Goal: Task Accomplishment & Management: Manage account settings

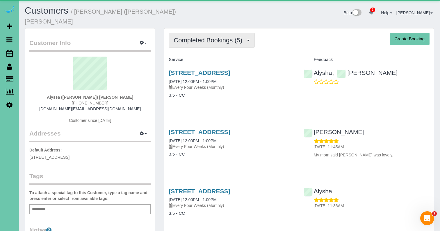
click at [194, 37] on span "Completed Bookings (5)" at bounding box center [208, 40] width 71 height 7
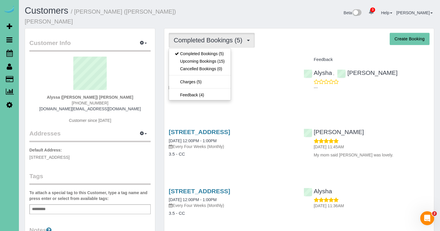
click at [206, 58] on link "Upcoming Bookings (15)" at bounding box center [199, 62] width 61 height 8
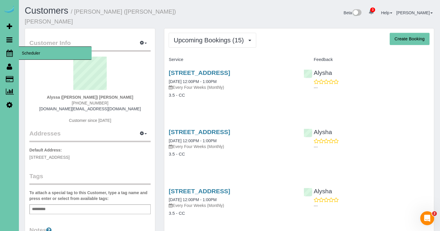
click at [8, 54] on icon at bounding box center [9, 53] width 6 height 7
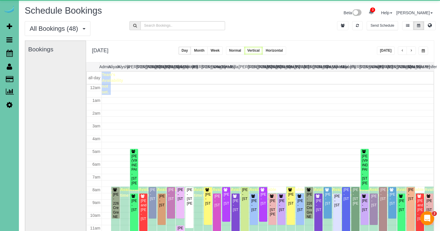
scroll to position [77, 0]
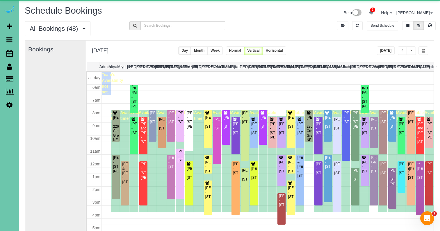
click at [418, 49] on button "button" at bounding box center [423, 50] width 10 height 8
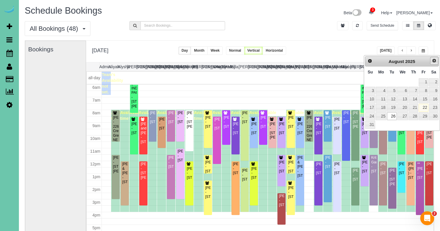
click at [430, 61] on link "Next" at bounding box center [434, 61] width 8 height 8
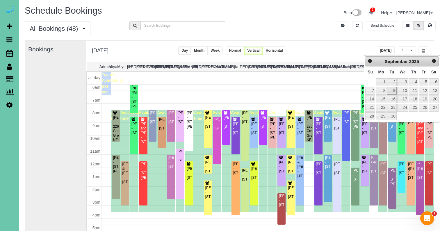
click at [393, 89] on link "9" at bounding box center [391, 91] width 9 height 8
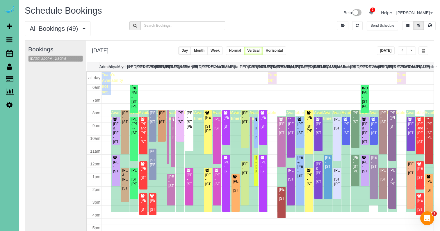
click at [422, 51] on span "button" at bounding box center [422, 50] width 3 height 3
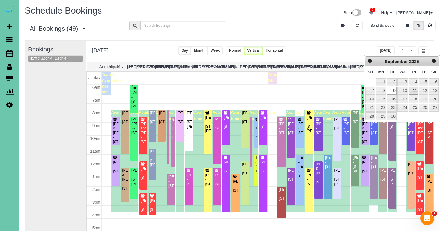
click at [414, 90] on link "11" at bounding box center [413, 91] width 10 height 8
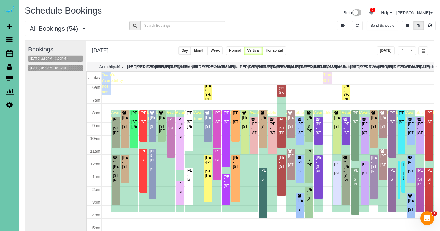
click at [423, 49] on button "button" at bounding box center [423, 50] width 10 height 8
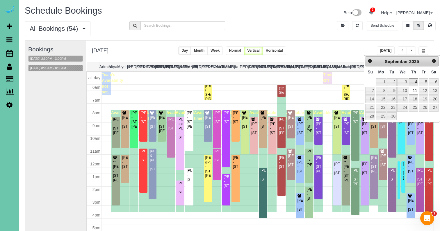
click at [412, 82] on link "4" at bounding box center [413, 82] width 10 height 8
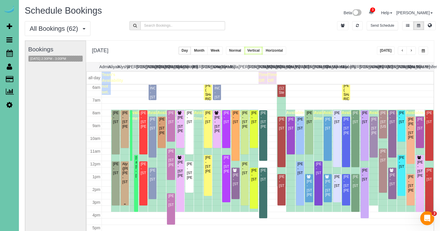
click at [125, 177] on div "Alyssa (Diane) Arends-Johnson - 3512 N 125th Avenue, Omaha, NE 68164" at bounding box center [125, 173] width 6 height 22
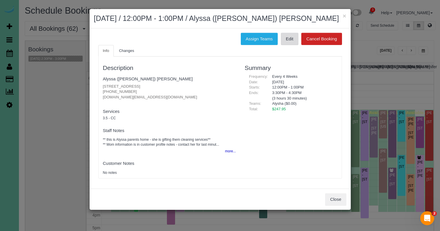
click at [289, 35] on link "Edit" at bounding box center [289, 39] width 17 height 12
drag, startPoint x: 197, startPoint y: 32, endPoint x: 301, endPoint y: 12, distance: 105.4
click at [200, 31] on div "Assign Teams Edit Cancel Booking Info Changes Description Alyssa (Diane) Arends…" at bounding box center [219, 108] width 261 height 160
click at [345, 17] on button "×" at bounding box center [343, 16] width 3 height 6
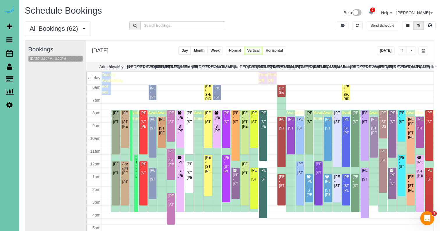
click at [385, 50] on button "Today" at bounding box center [386, 50] width 18 height 8
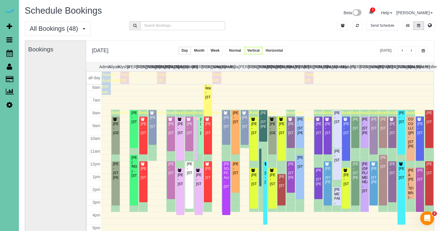
click at [424, 49] on span "button" at bounding box center [422, 50] width 3 height 3
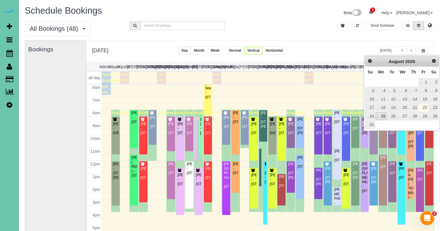
click at [380, 116] on link "25" at bounding box center [380, 116] width 11 height 8
type input "**********"
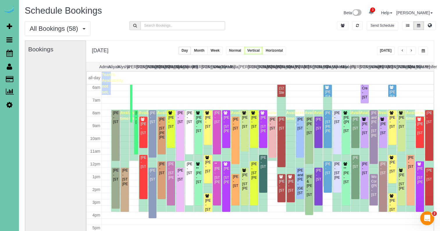
click at [367, 41] on div "**********" at bounding box center [259, 51] width 347 height 21
click at [410, 49] on button "button" at bounding box center [410, 50] width 9 height 8
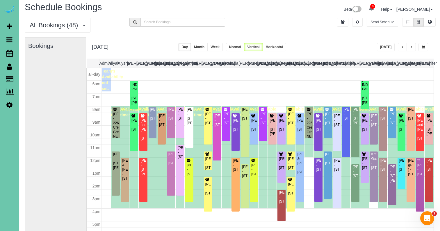
scroll to position [3, 0]
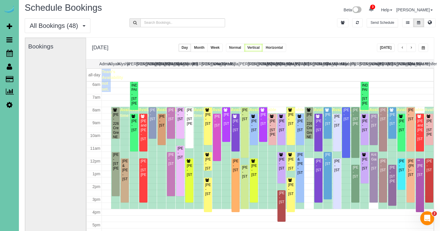
click at [412, 49] on button "button" at bounding box center [410, 48] width 9 height 8
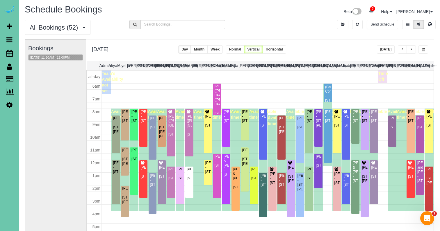
scroll to position [1, 1]
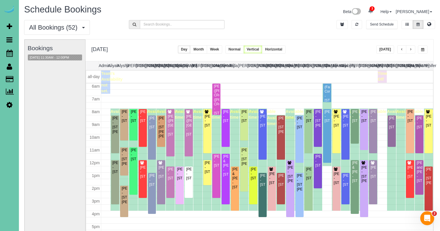
click at [410, 47] on button "button" at bounding box center [410, 49] width 9 height 8
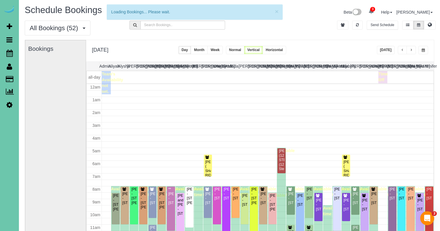
scroll to position [77, 0]
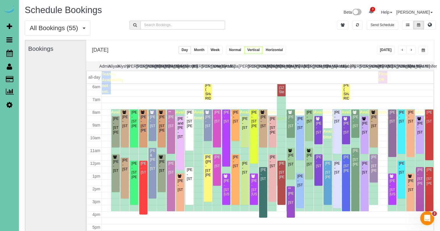
click at [385, 49] on button "Today" at bounding box center [386, 50] width 18 height 8
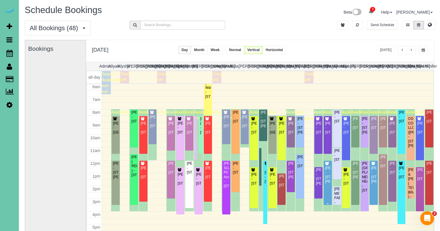
click at [326, 184] on div "Samantha Guenther - 14453 Patrick Ave, Omaha, NE 68116" at bounding box center [328, 175] width 6 height 18
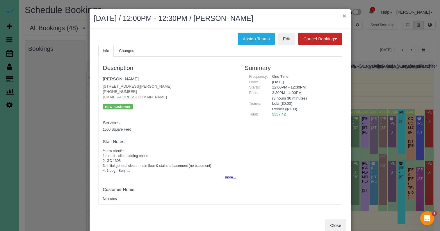
click at [344, 14] on button "×" at bounding box center [343, 16] width 3 height 6
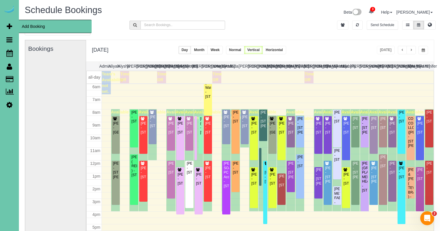
click at [36, 26] on span "Add Booking" at bounding box center [55, 26] width 73 height 13
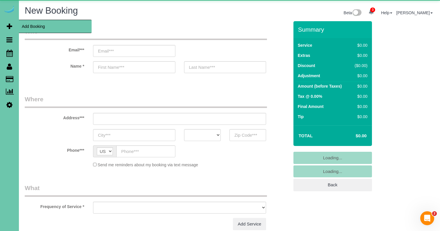
select select "object:25758"
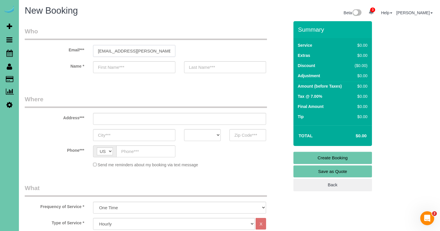
type input "eafolkers@cox.net"
type input "Elaine"
type input "Folkers"
type input "12504 Patrick Circle"
type input "Omaha"
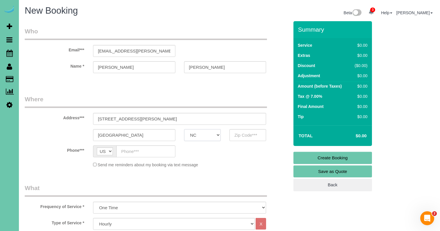
select select "NE"
type input "68164"
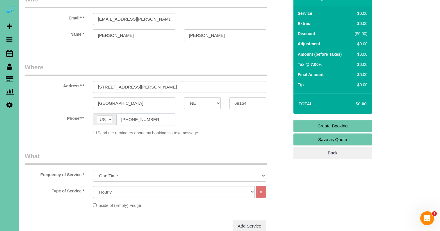
scroll to position [34, 0]
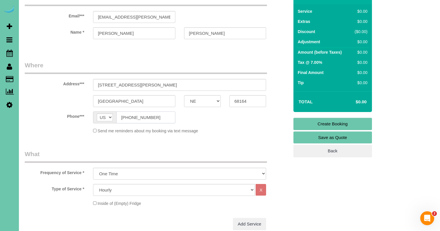
type input "(402) 496-0351"
select select "object:25761"
drag, startPoint x: 147, startPoint y: 196, endPoint x: 148, endPoint y: 191, distance: 5.1
click at [147, 195] on div "Type of Service * Hourly 2.5 Hour Custom Clean 3.5 Hour Custom Clean commercial…" at bounding box center [157, 201] width 264 height 34
select select "60"
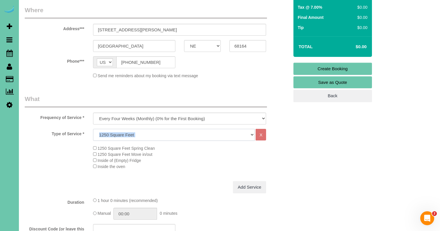
scroll to position [90, 0]
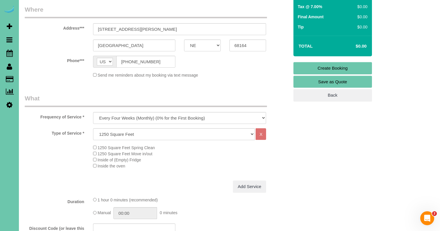
click at [57, 173] on div "Type of Service * Hourly 2.5 Hour Custom Clean 3.5 Hour Custom Clean commercial…" at bounding box center [157, 154] width 264 height 52
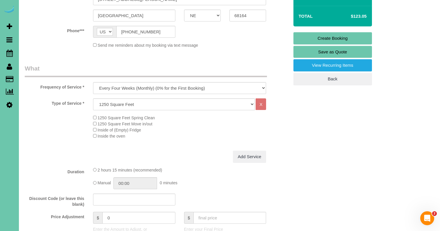
scroll to position [136, 0]
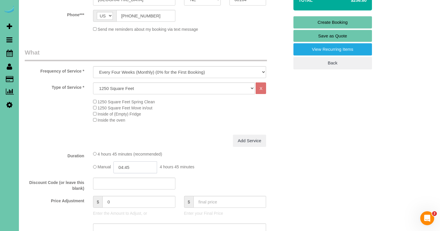
click at [141, 171] on input "04:45" at bounding box center [135, 168] width 44 height 12
type input "04:00"
drag, startPoint x: 125, startPoint y: 198, endPoint x: 102, endPoint y: 189, distance: 24.1
click at [125, 198] on li "04:00" at bounding box center [129, 198] width 26 height 8
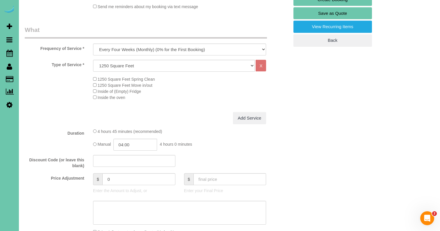
scroll to position [162, 0]
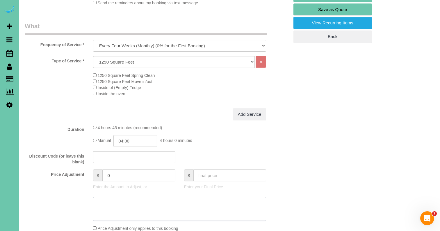
click at [114, 200] on textarea at bounding box center [179, 209] width 173 height 24
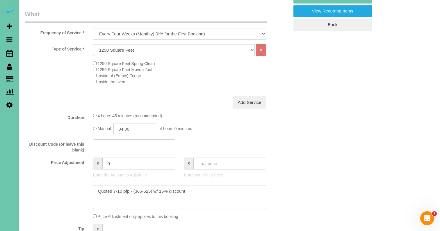
scroll to position [174, 0]
type textarea "Quoted 7-10 pfp - (365-525) w/ 15% discount"
drag, startPoint x: 118, startPoint y: 165, endPoint x: 87, endPoint y: 161, distance: 31.3
click at [87, 161] on div "Price Adjustment $ 0 Enter the Amount to Adjust, or $ Enter your Final Price" at bounding box center [156, 169] width 273 height 23
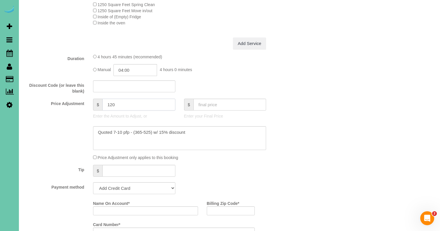
scroll to position [236, 0]
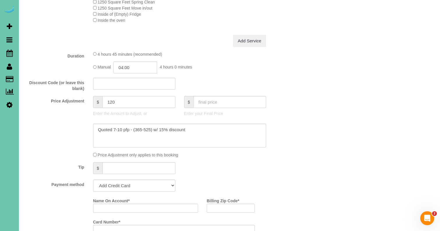
type input "120"
select select "string:check"
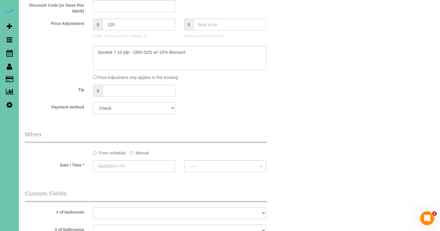
scroll to position [314, 0]
drag, startPoint x: 139, startPoint y: 149, endPoint x: 135, endPoint y: 154, distance: 6.4
click at [139, 150] on label "Manual" at bounding box center [139, 152] width 19 height 8
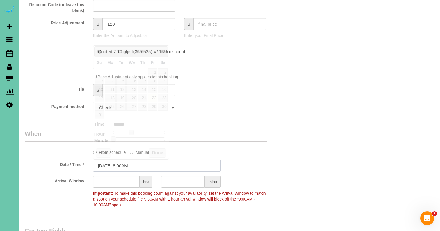
click at [130, 166] on input "08/22/2025 8:00AM" at bounding box center [157, 166] width 128 height 12
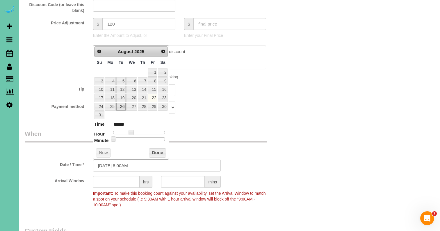
click at [119, 105] on link "26" at bounding box center [120, 107] width 9 height 8
type input "08/26/2025 9:00AM"
type input "******"
type input "08/26/2025 10:00AM"
type input "*******"
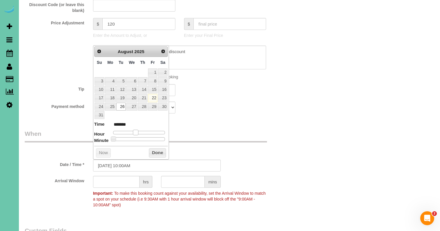
type input "08/26/2025 11:00AM"
type input "*******"
type input "08/26/2025 12:00PM"
type input "*******"
type input "08/26/2025 11:00AM"
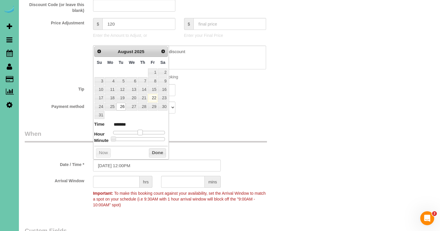
type input "*******"
drag, startPoint x: 131, startPoint y: 130, endPoint x: 139, endPoint y: 131, distance: 7.6
click at [139, 131] on span at bounding box center [137, 132] width 5 height 5
click at [175, 178] on input "text" at bounding box center [183, 182] width 44 height 12
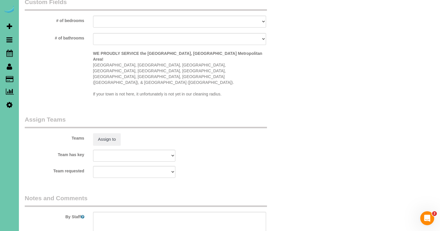
scroll to position [541, 0]
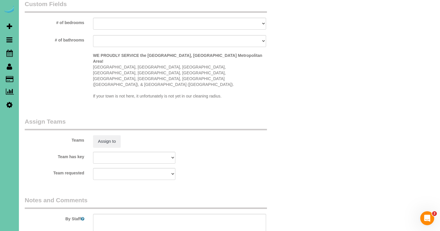
type input "30"
select select "number:36"
select select "number:42"
click at [176, 214] on textarea at bounding box center [179, 226] width 173 height 24
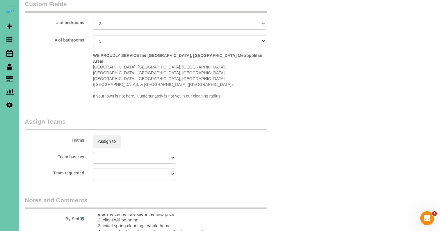
paste textarea "Spring Deep Clean – Work Order CLEANING DESCRIPTION Dirt level 5-10 *Use extens…"
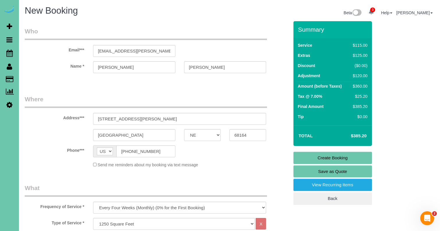
scroll to position [0, 0]
type textarea "**new client** 1. check - call Emily when you are 15-20 minutes from completion…"
click at [318, 156] on link "Create Booking" at bounding box center [332, 158] width 78 height 12
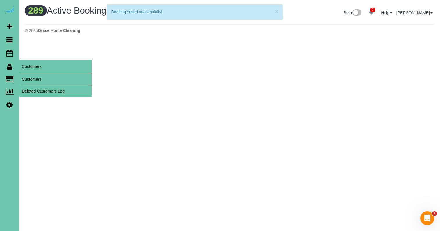
drag, startPoint x: 31, startPoint y: 79, endPoint x: 39, endPoint y: 74, distance: 9.5
click at [31, 79] on link "Customers" at bounding box center [55, 80] width 73 height 12
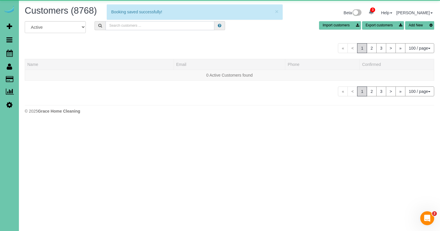
click at [130, 29] on input "text" at bounding box center [159, 25] width 109 height 9
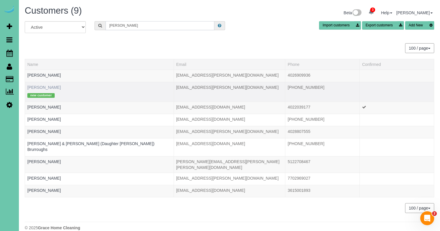
type input "Elaine"
click at [42, 89] on link "Elaine Folkers" at bounding box center [43, 87] width 33 height 5
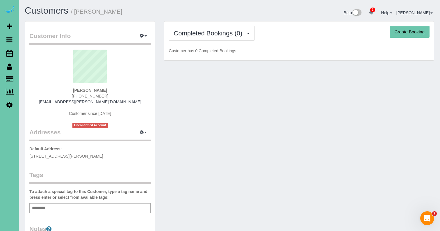
drag, startPoint x: 191, startPoint y: 35, endPoint x: 198, endPoint y: 49, distance: 15.9
click at [191, 35] on span "Completed Bookings (0)" at bounding box center [208, 33] width 71 height 7
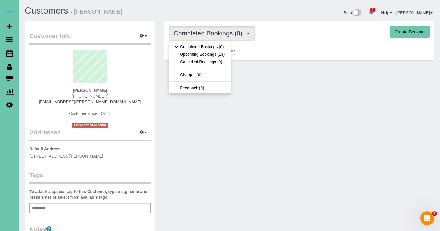
click at [206, 56] on link "Upcoming Bookings (13)" at bounding box center [199, 55] width 61 height 8
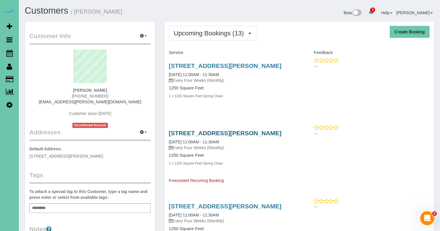
click at [243, 131] on link "12504 Patrick Circle, Omaha, NE 68164" at bounding box center [225, 133] width 112 height 7
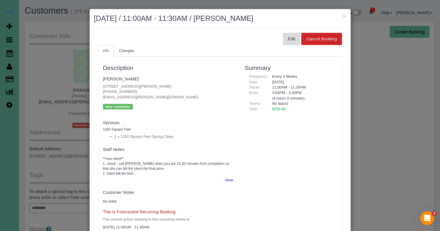
click at [293, 44] on button "Edit" at bounding box center [291, 39] width 17 height 12
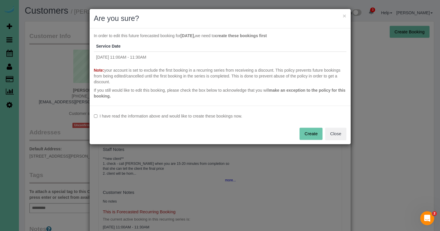
click at [176, 119] on div "I have read the information above and would like to create these bookings now. …" at bounding box center [219, 125] width 261 height 39
drag, startPoint x: 178, startPoint y: 117, endPoint x: 199, endPoint y: 119, distance: 20.7
click at [178, 117] on label "I have read the information above and would like to create these bookings now." at bounding box center [220, 116] width 252 height 6
click at [310, 133] on button "Create" at bounding box center [310, 134] width 23 height 12
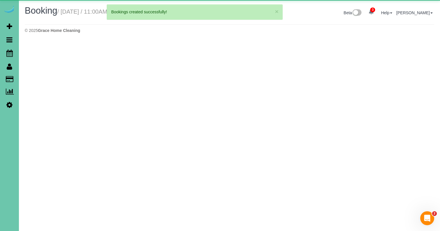
select select "NE"
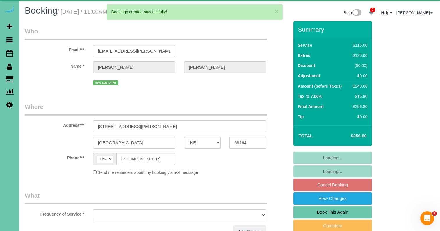
select select "object:28068"
select select "number:36"
select select "number:42"
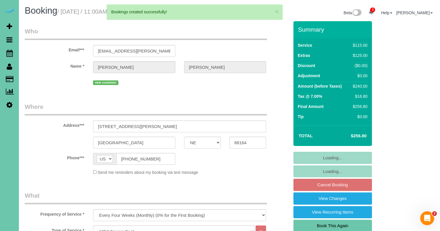
select select "object:28171"
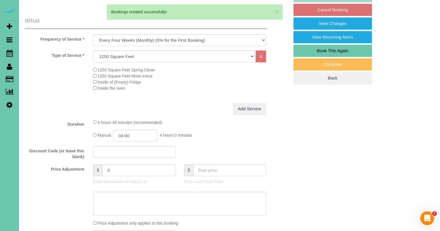
scroll to position [179, 0]
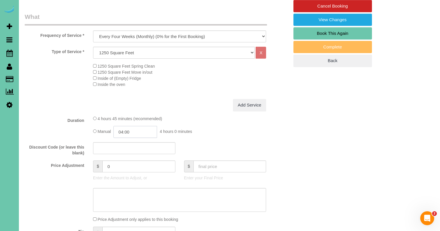
click at [131, 138] on input "04:00" at bounding box center [135, 132] width 44 height 12
type input "03:00"
drag, startPoint x: 130, startPoint y: 147, endPoint x: 132, endPoint y: 143, distance: 3.9
click at [130, 147] on li "03:00" at bounding box center [129, 146] width 26 height 8
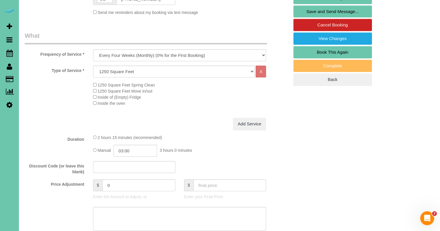
scroll to position [161, 0]
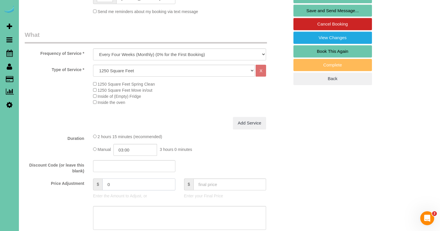
click at [102, 177] on fieldset "What Frequency of Service * One Time Weekly (0% for the First Booking) Bi-Weekl…" at bounding box center [157, 155] width 264 height 248
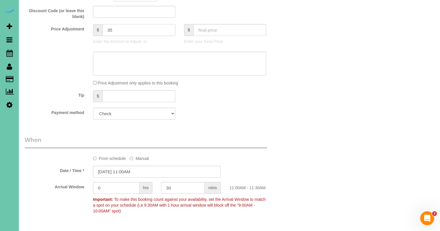
scroll to position [315, 0]
type input "3"
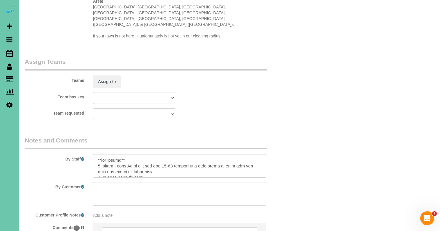
scroll to position [609, 0]
type input "45"
drag, startPoint x: 114, startPoint y: 142, endPoint x: 86, endPoint y: 139, distance: 27.9
click at [86, 139] on div "By Staff" at bounding box center [156, 157] width 273 height 42
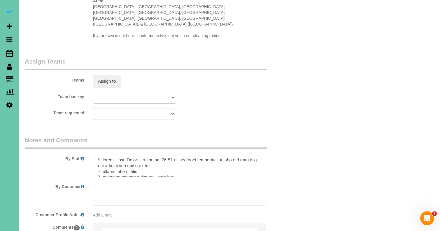
drag, startPoint x: 128, startPoint y: 146, endPoint x: 116, endPoint y: 145, distance: 12.5
click at [116, 154] on textarea at bounding box center [179, 166] width 173 height 24
drag, startPoint x: 125, startPoint y: 158, endPoint x: 105, endPoint y: 157, distance: 19.8
click at [103, 157] on textarea at bounding box center [179, 166] width 173 height 24
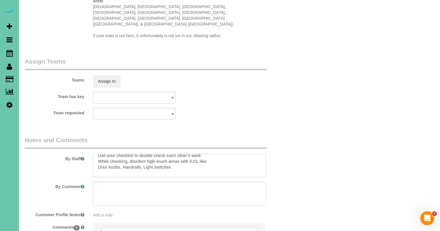
drag, startPoint x: 97, startPoint y: 161, endPoint x: 110, endPoint y: 190, distance: 32.3
click at [110, 190] on sui-booking-comments "By Staff By Customer Customer Profile Notes Add a note Comments 0" at bounding box center [157, 196] width 264 height 120
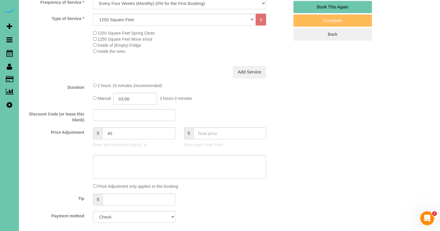
scroll to position [212, 0]
type textarea "1. check 2. client will be home 3. monthly cleaning - whole home 4. elderly cli…"
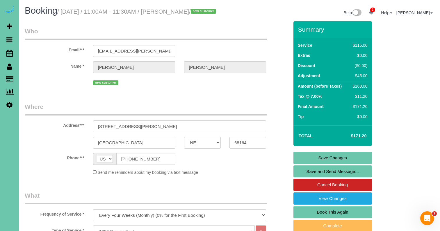
scroll to position [0, 0]
click at [299, 164] on link "Save Changes" at bounding box center [332, 158] width 78 height 12
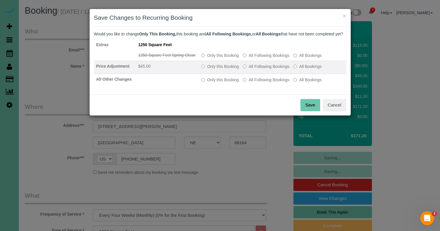
drag, startPoint x: 265, startPoint y: 64, endPoint x: 261, endPoint y: 70, distance: 7.4
click at [265, 58] on label "All Following Bookings" at bounding box center [266, 56] width 46 height 6
click at [261, 69] on label "All Following Bookings" at bounding box center [266, 67] width 46 height 6
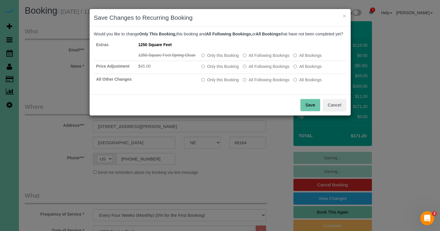
drag, startPoint x: 260, startPoint y: 85, endPoint x: 276, endPoint y: 93, distance: 18.2
click at [261, 83] on label "All Following Bookings" at bounding box center [266, 80] width 46 height 6
click at [306, 111] on button "Save" at bounding box center [310, 105] width 20 height 12
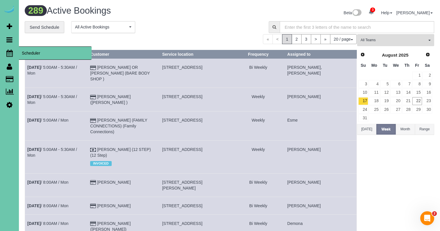
click at [10, 53] on icon at bounding box center [9, 53] width 6 height 7
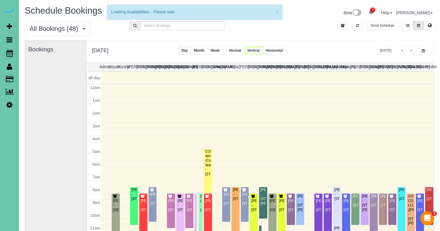
scroll to position [77, 0]
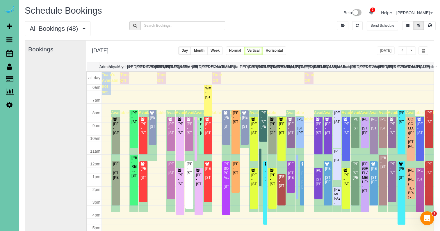
drag, startPoint x: 422, startPoint y: 49, endPoint x: 416, endPoint y: 52, distance: 6.0
click at [422, 49] on span "button" at bounding box center [422, 50] width 3 height 3
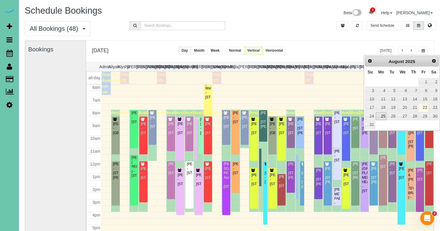
click at [379, 116] on link "25" at bounding box center [380, 116] width 11 height 8
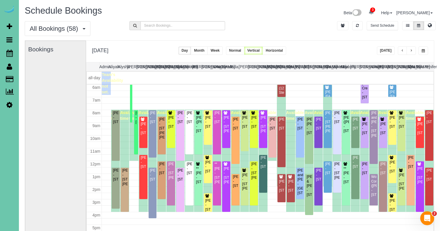
click at [406, 50] on button "button" at bounding box center [401, 50] width 9 height 8
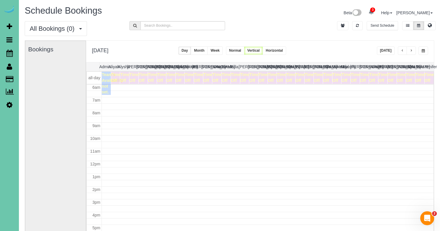
click at [424, 51] on span "button" at bounding box center [422, 50] width 3 height 3
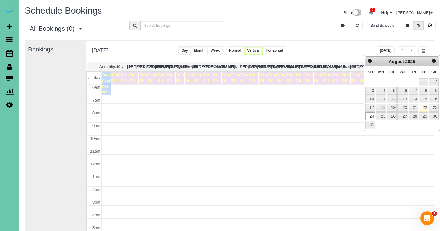
click at [420, 105] on link "22" at bounding box center [422, 108] width 9 height 8
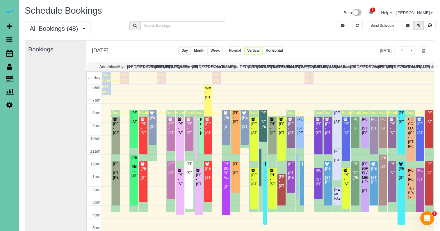
click at [425, 52] on button "button" at bounding box center [423, 50] width 10 height 8
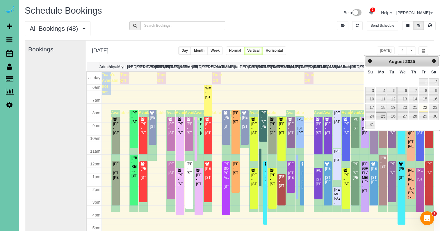
click at [381, 117] on link "25" at bounding box center [380, 116] width 11 height 8
type input "**********"
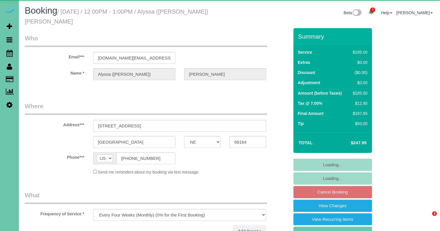
select select "NE"
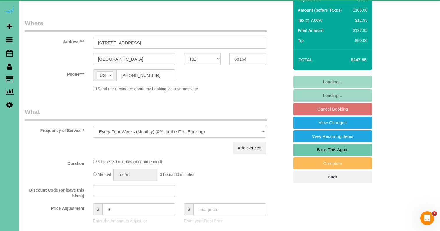
select select "object:924"
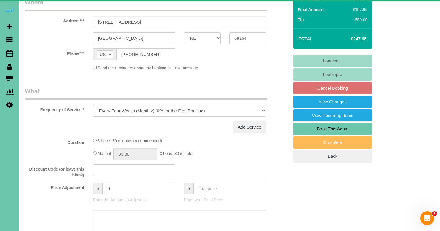
select select "number:37"
select select "number:43"
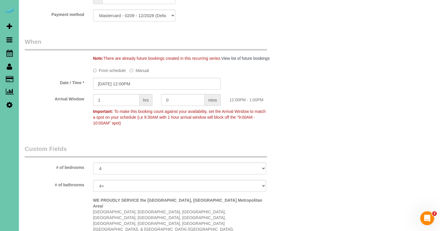
scroll to position [396, 0]
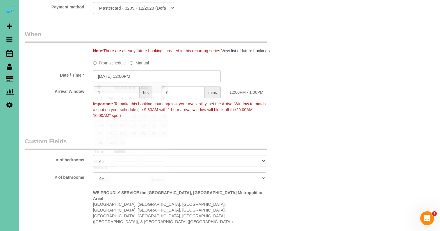
click at [118, 75] on input "09/04/2025 12:00PM" at bounding box center [157, 76] width 128 height 12
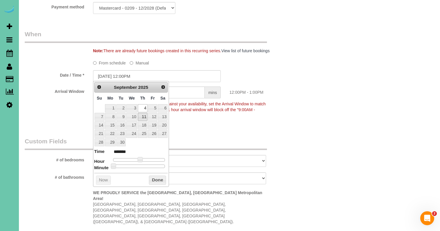
click at [144, 114] on link "11" at bounding box center [143, 117] width 10 height 8
type input "09/11/2025 11:00AM"
type input "*******"
drag, startPoint x: 139, startPoint y: 159, endPoint x: 157, endPoint y: 149, distance: 20.3
click at [138, 159] on span at bounding box center [137, 159] width 5 height 5
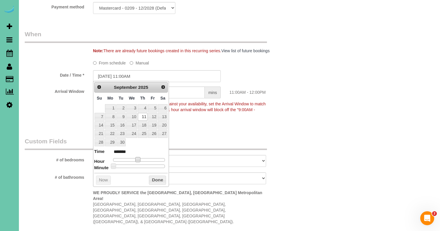
click at [181, 140] on legend "Custom Fields" at bounding box center [146, 143] width 242 height 13
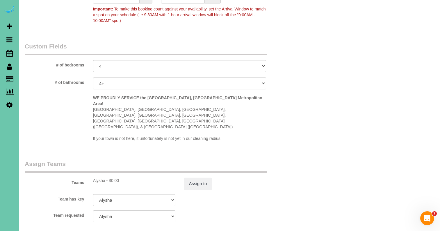
scroll to position [498, 0]
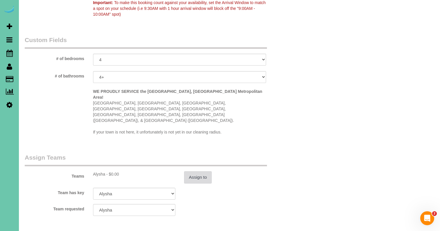
click at [191, 171] on button "Assign to" at bounding box center [198, 177] width 28 height 12
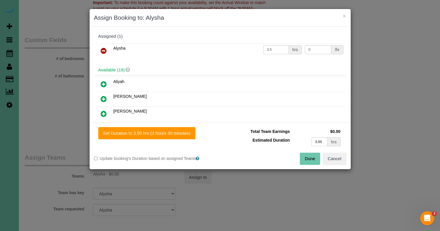
drag, startPoint x: 105, startPoint y: 54, endPoint x: 110, endPoint y: 71, distance: 17.0
click at [105, 54] on link at bounding box center [104, 51] width 14 height 12
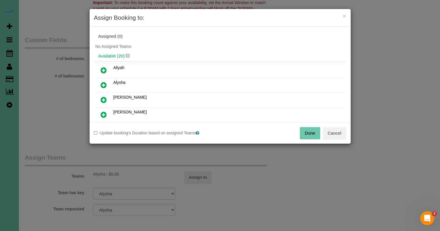
scroll to position [12, 0]
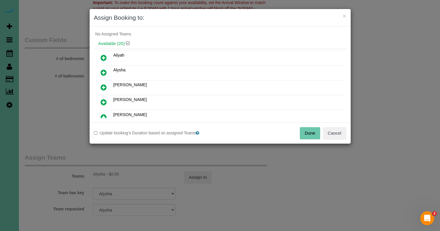
drag, startPoint x: 105, startPoint y: 101, endPoint x: 142, endPoint y: 122, distance: 41.9
click at [105, 102] on icon at bounding box center [104, 102] width 6 height 7
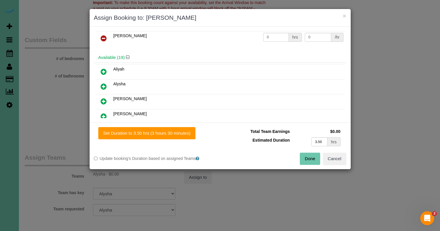
drag, startPoint x: 160, startPoint y: 131, endPoint x: 241, endPoint y: 147, distance: 82.0
click at [162, 131] on button "Set Duration to 3.50 hrs (3 hours 30 minutes)" at bounding box center [146, 133] width 97 height 12
type input "3.50"
drag, startPoint x: 312, startPoint y: 158, endPoint x: 307, endPoint y: 155, distance: 5.7
click at [311, 158] on button "Done" at bounding box center [310, 159] width 20 height 12
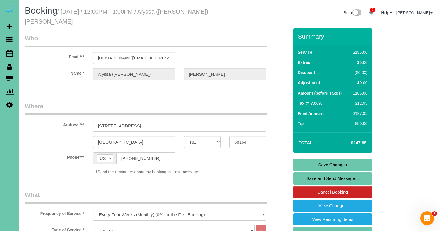
scroll to position [0, 0]
click at [309, 163] on link "Save Changes" at bounding box center [332, 165] width 78 height 12
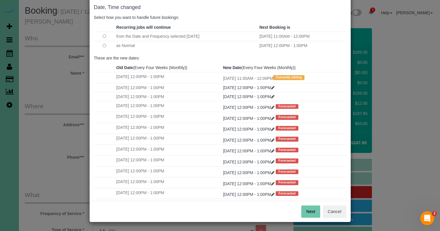
scroll to position [29, 0]
click at [308, 214] on button "Next" at bounding box center [310, 212] width 19 height 12
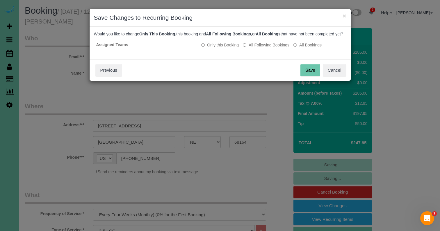
scroll to position [0, 0]
click at [302, 76] on button "Save" at bounding box center [310, 70] width 20 height 12
